Goal: Complete application form

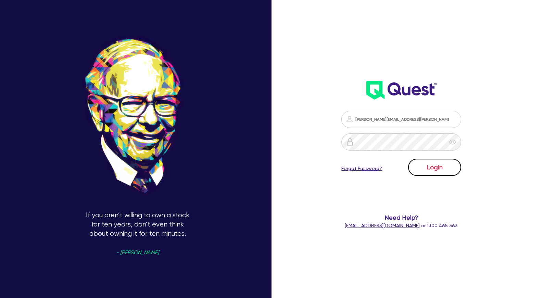
click at [435, 167] on button "Login" at bounding box center [434, 167] width 53 height 17
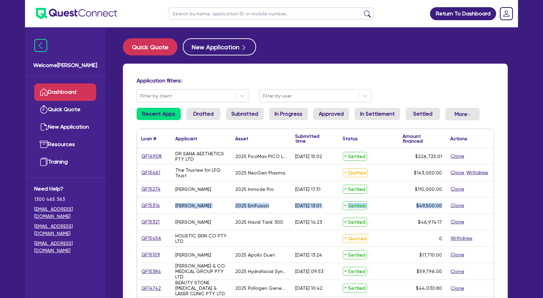
drag, startPoint x: 191, startPoint y: 157, endPoint x: 442, endPoint y: 205, distance: 255.6
click at [442, 205] on div "$49,500.00" at bounding box center [423, 206] width 48 height 16
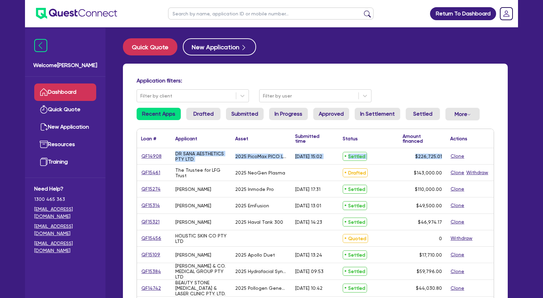
drag, startPoint x: 443, startPoint y: 206, endPoint x: 176, endPoint y: 152, distance: 272.1
click at [176, 152] on div "DR SANA AESTHETICS PTY LTD" at bounding box center [201, 156] width 52 height 11
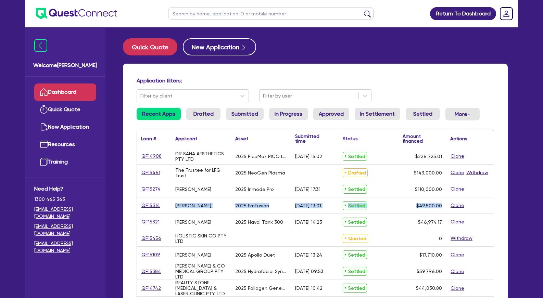
drag, startPoint x: 175, startPoint y: 153, endPoint x: 445, endPoint y: 206, distance: 274.3
click at [445, 206] on div "$49,500.00" at bounding box center [423, 206] width 48 height 16
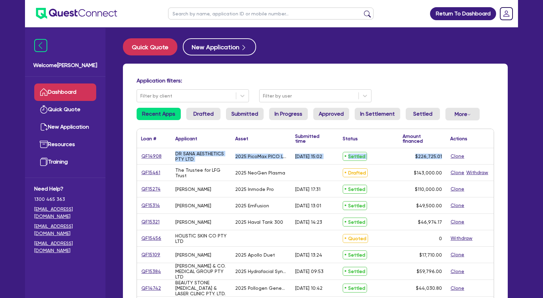
drag, startPoint x: 444, startPoint y: 206, endPoint x: 175, endPoint y: 153, distance: 274.3
click at [175, 153] on div "DR SANA AESTHETICS PTY LTD" at bounding box center [201, 156] width 60 height 16
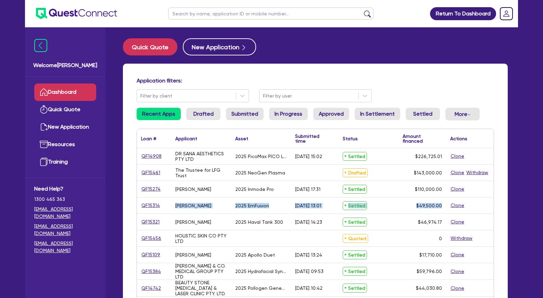
drag, startPoint x: 175, startPoint y: 153, endPoint x: 441, endPoint y: 206, distance: 270.9
click at [441, 206] on span "$49,500.00" at bounding box center [430, 205] width 26 height 5
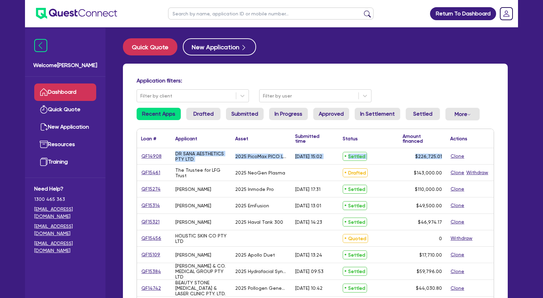
drag, startPoint x: 442, startPoint y: 206, endPoint x: 176, endPoint y: 154, distance: 270.8
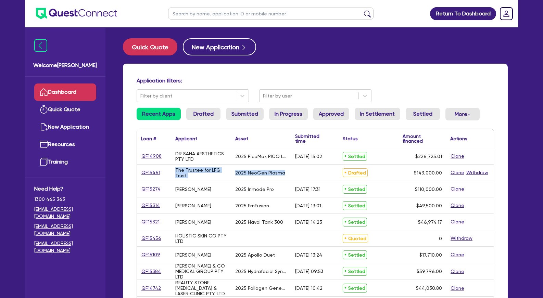
drag, startPoint x: 236, startPoint y: 173, endPoint x: 283, endPoint y: 173, distance: 46.9
click at [283, 173] on div "2025 NeoGen Plasma" at bounding box center [260, 172] width 50 height 5
drag, startPoint x: 284, startPoint y: 173, endPoint x: 236, endPoint y: 173, distance: 48.6
click at [236, 173] on div "2025 NeoGen Plasma" at bounding box center [261, 173] width 60 height 16
click at [236, 173] on div "2025 NeoGen Plasma" at bounding box center [260, 172] width 50 height 5
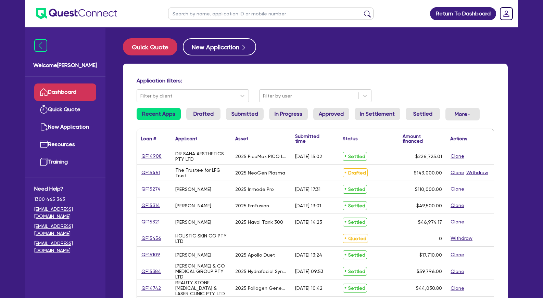
click at [200, 12] on input "text" at bounding box center [271, 14] width 206 height 12
type input "myskin"
click at [362, 10] on button "submit" at bounding box center [367, 15] width 11 height 10
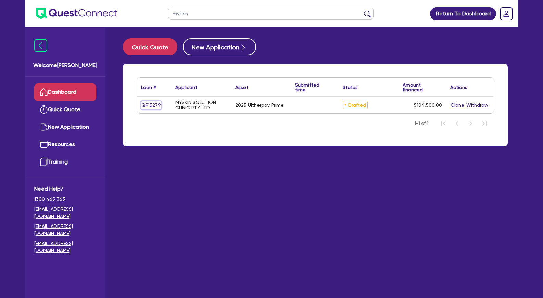
click at [157, 105] on link "QF15279" at bounding box center [151, 105] width 20 height 8
select select "Other"
select select "TERTIARY_ASSETS"
select select "BEAUTY_EQUIPMENT"
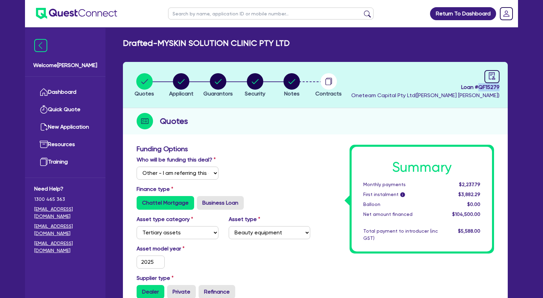
drag, startPoint x: 500, startPoint y: 86, endPoint x: 480, endPoint y: 86, distance: 20.6
click at [480, 86] on header "Quotes Applicant [GEOGRAPHIC_DATA] Security Notes Contracts Loan # QF15279 Onet…" at bounding box center [315, 85] width 385 height 46
copy span "QF15279"
click at [186, 84] on circle "button" at bounding box center [181, 81] width 16 height 16
select select "COMPANY"
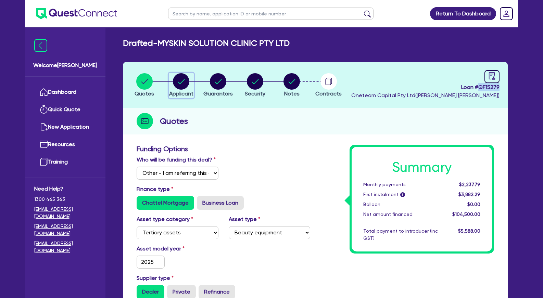
select select "HEALTH_BEAUTY"
select select "HAIR_BEAUTY_SALONS"
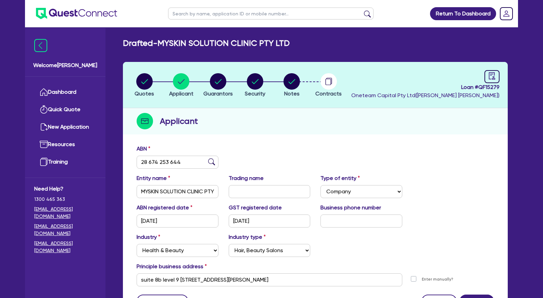
click at [230, 131] on div "Applicant" at bounding box center [315, 121] width 385 height 26
click at [177, 40] on h2 "Drafted - MYSKIN SOLUTION CLINIC PTY LTD" at bounding box center [206, 43] width 167 height 10
click at [62, 86] on link "Dashboard" at bounding box center [65, 92] width 62 height 17
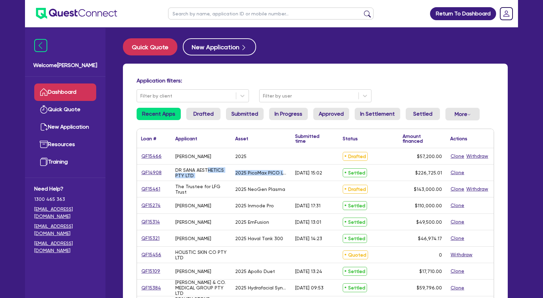
drag, startPoint x: 210, startPoint y: 170, endPoint x: 291, endPoint y: 172, distance: 81.5
click at [291, 172] on div "QF14908 DR SANA AESTHETICS PTY LTD 2025 PicoMax PICO Laser [DATE] 15:02 Settled…" at bounding box center [315, 173] width 357 height 16
click at [291, 172] on div "[DATE] 15:02" at bounding box center [315, 173] width 48 height 16
